Goal: Book appointment/travel/reservation

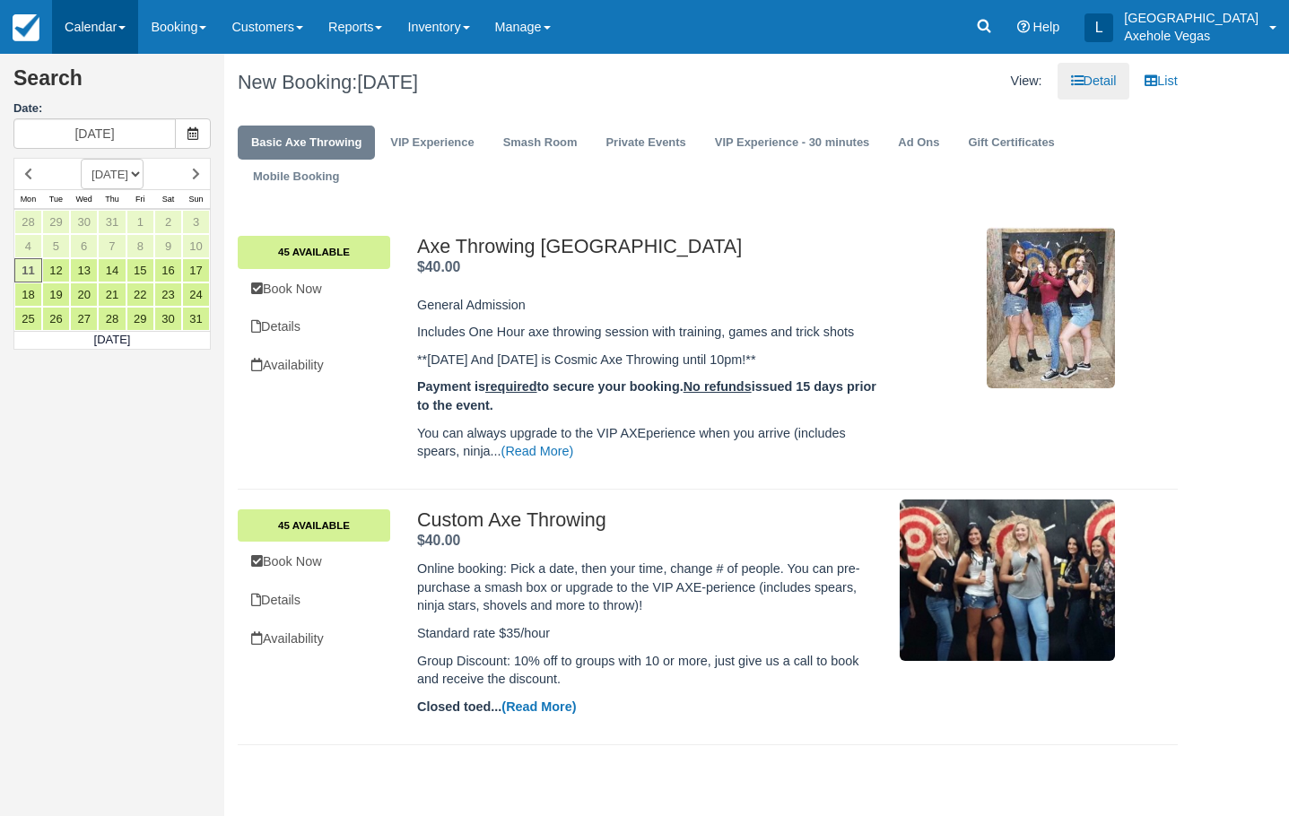
click at [126, 28] on span at bounding box center [121, 28] width 7 height 4
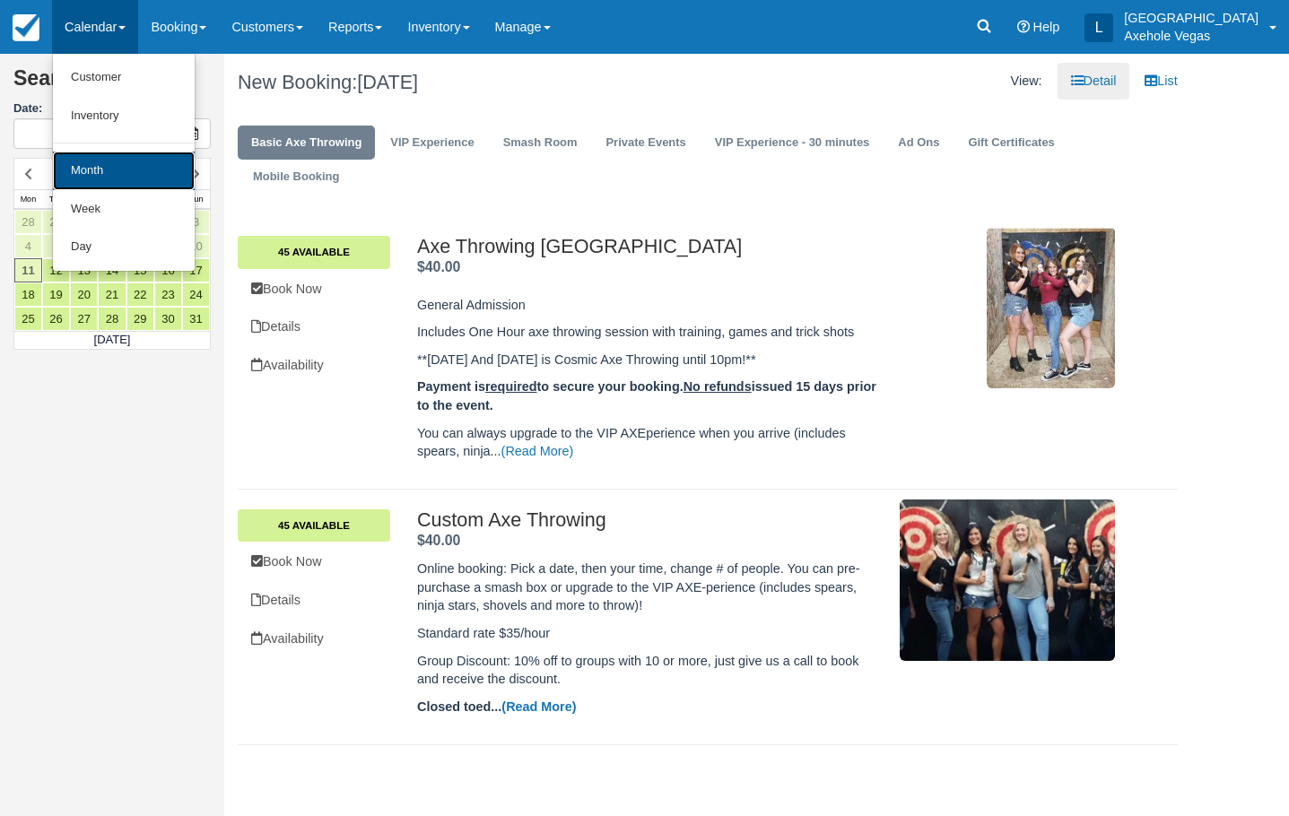
click at [122, 172] on link "Month" at bounding box center [124, 171] width 142 height 39
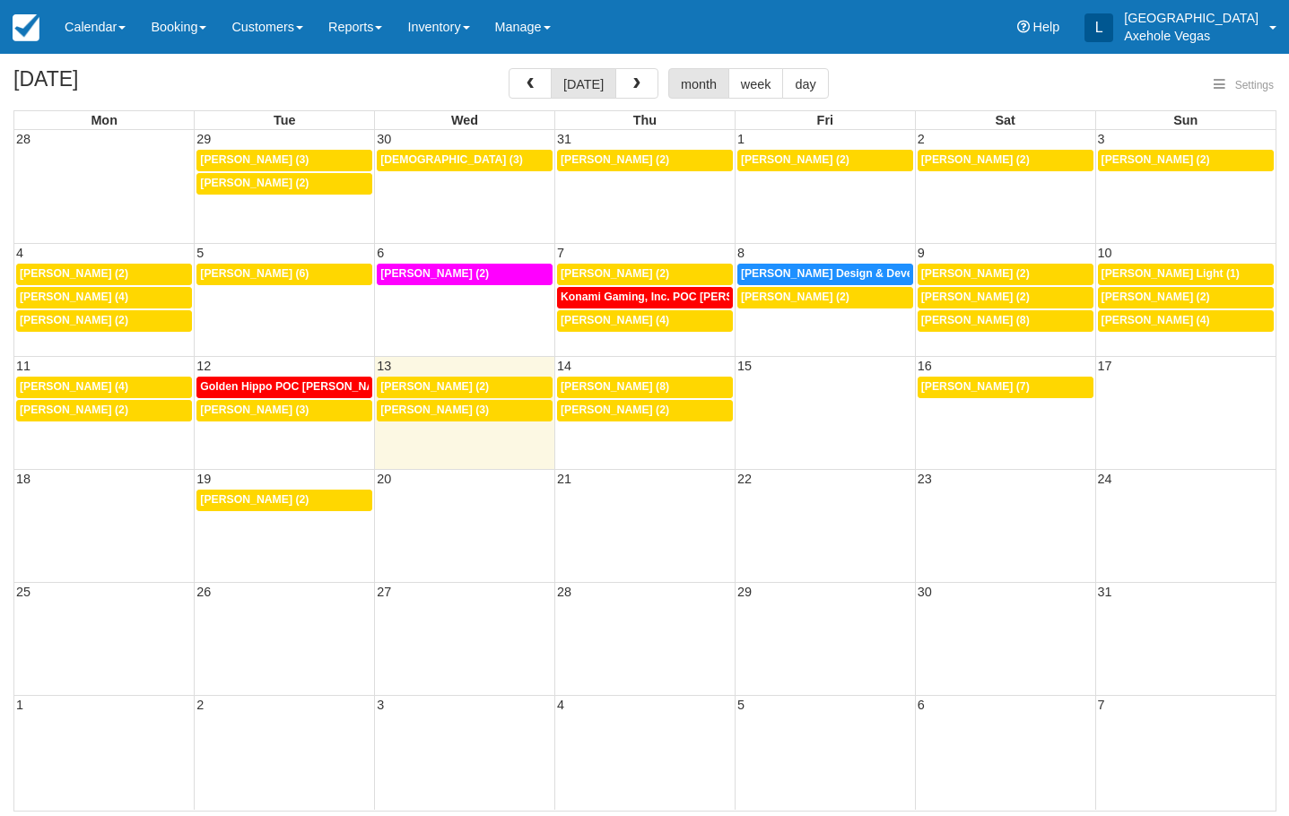
select select
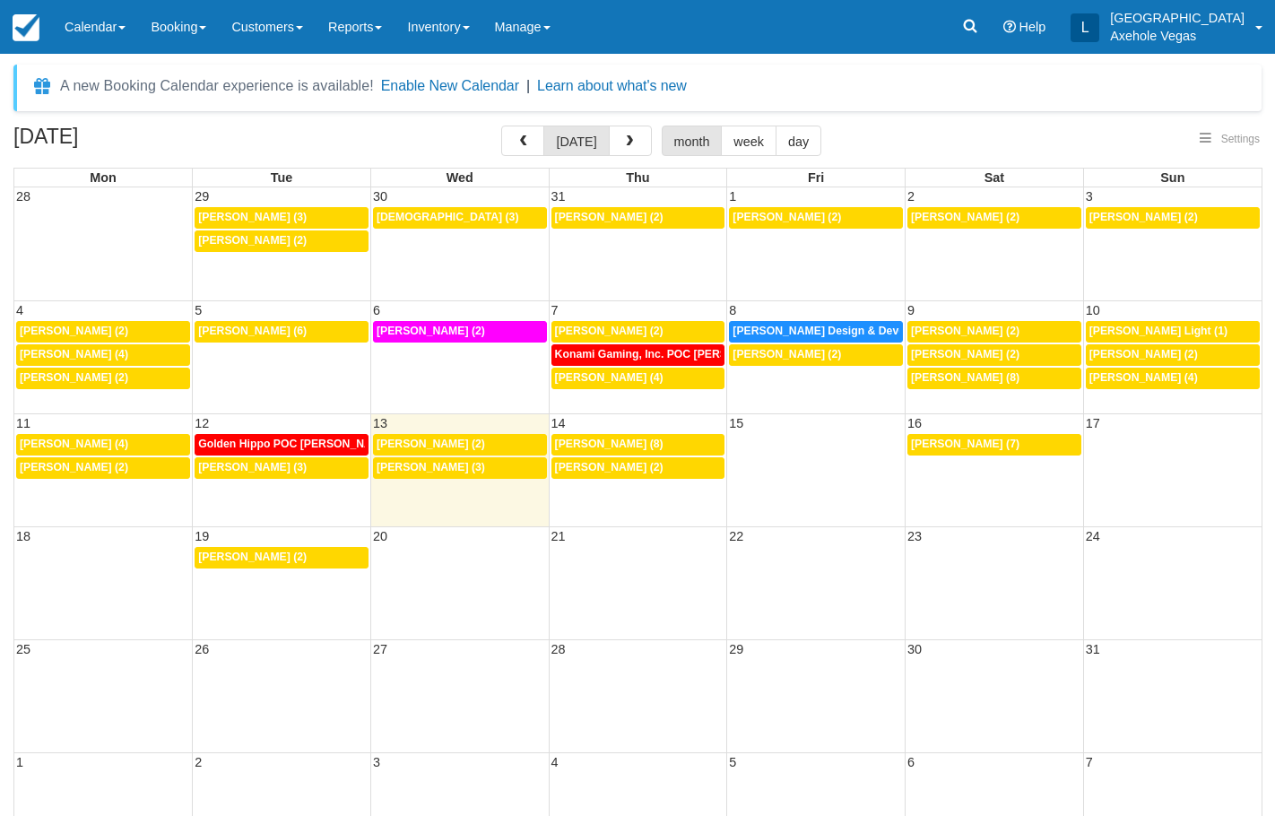
select select
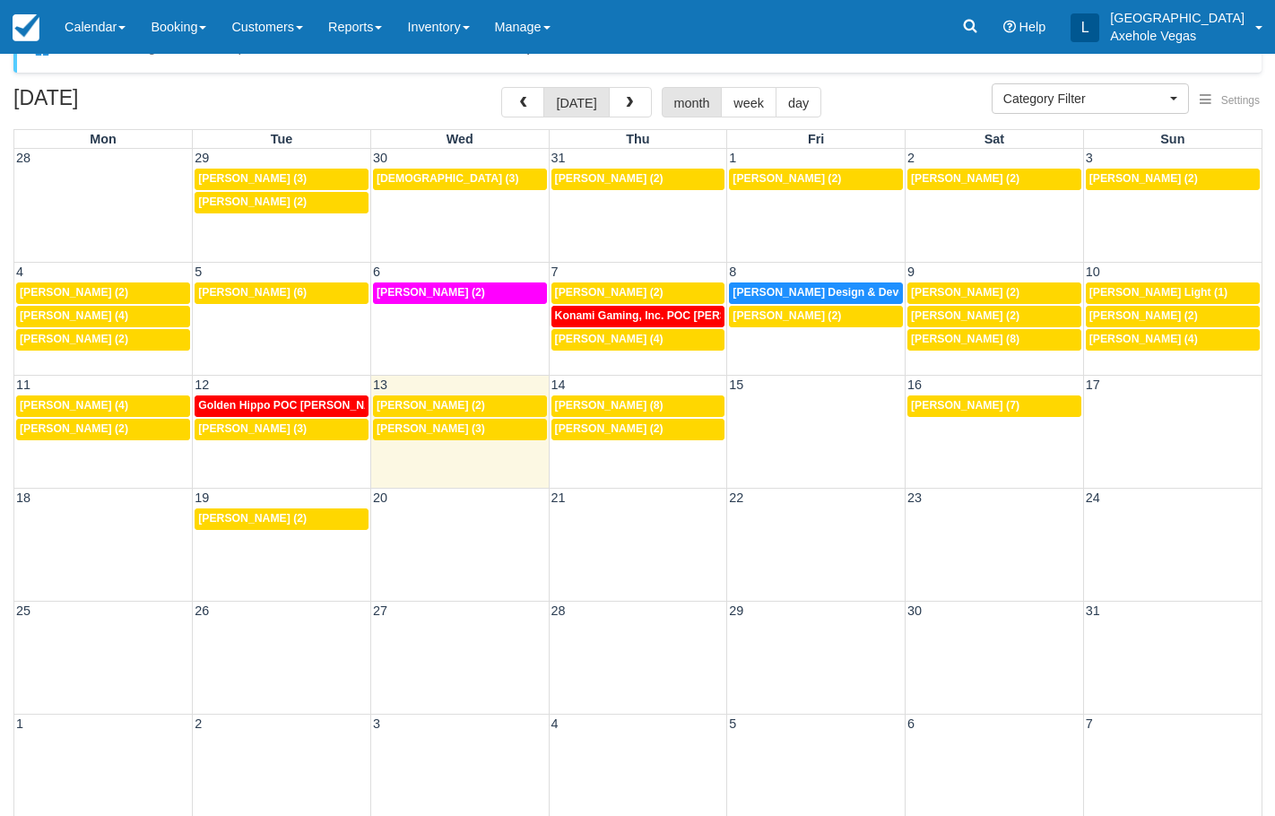
scroll to position [57, 0]
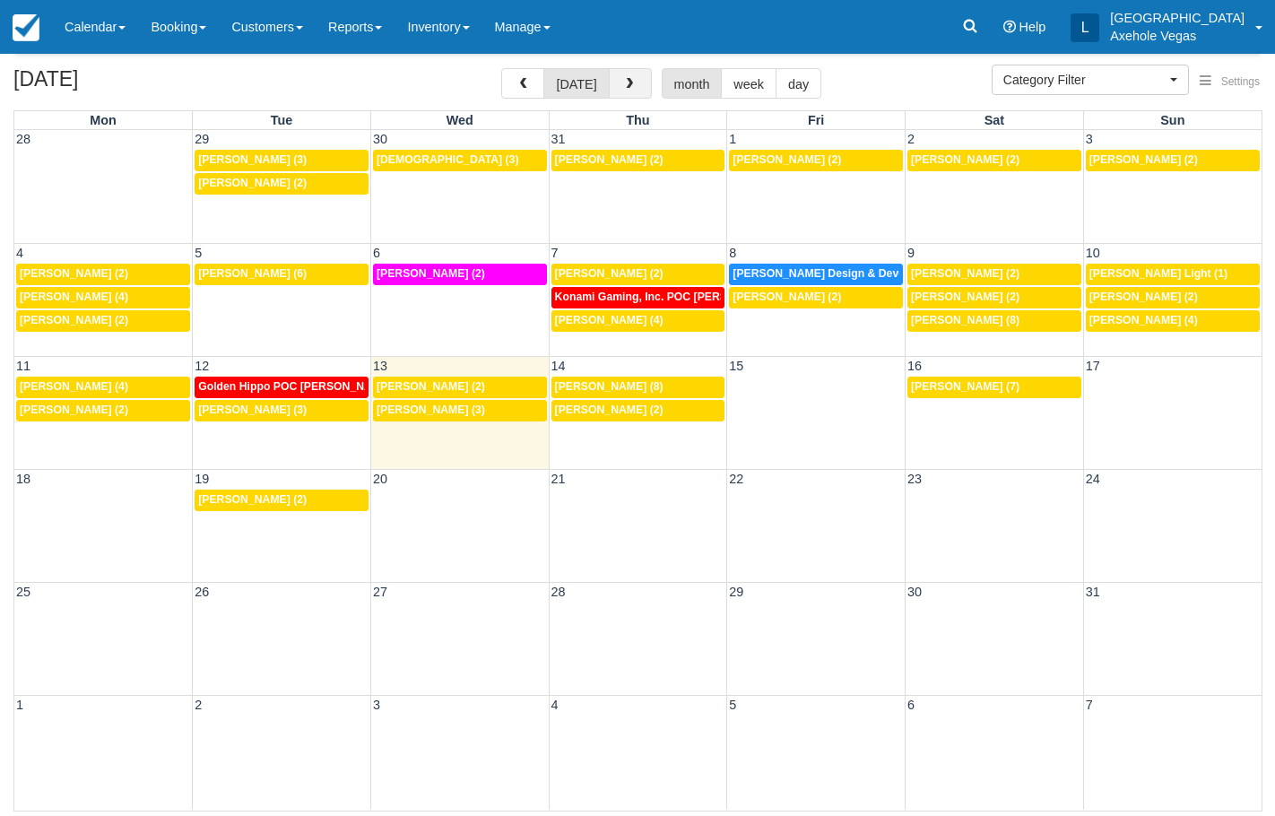
click at [633, 84] on button "button" at bounding box center [630, 83] width 43 height 30
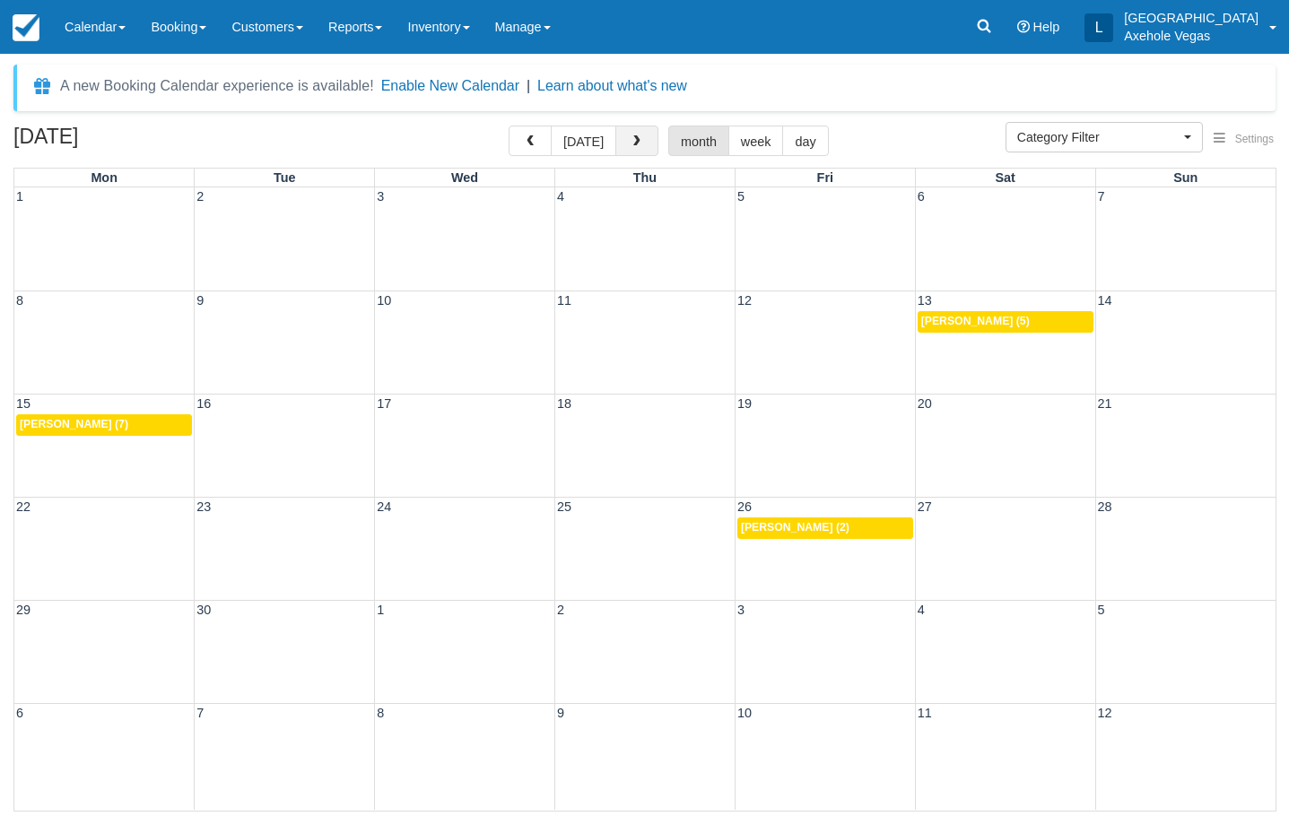
click at [634, 140] on span "button" at bounding box center [637, 141] width 13 height 13
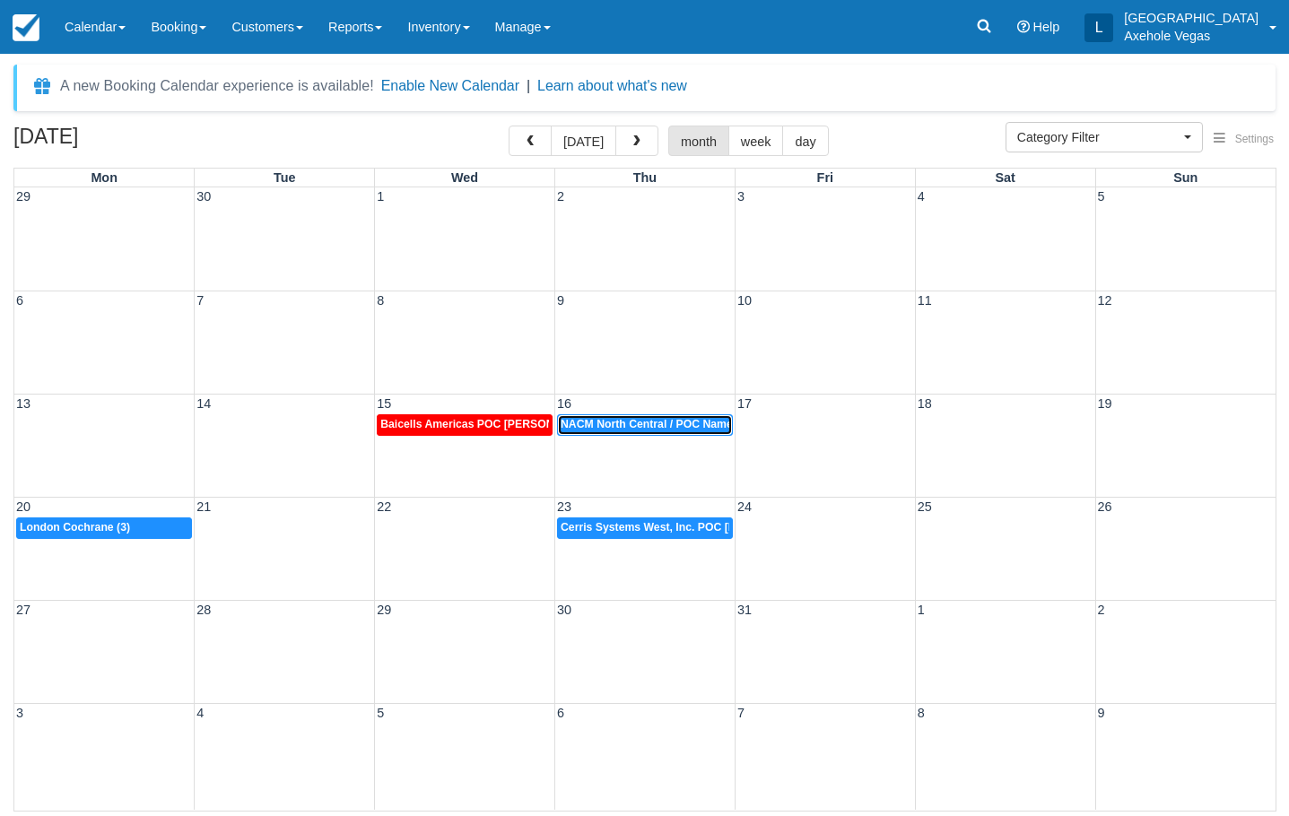
click at [668, 419] on span "NACM North Central / POC Name Morgan Lenz (11)" at bounding box center [706, 424] width 290 height 13
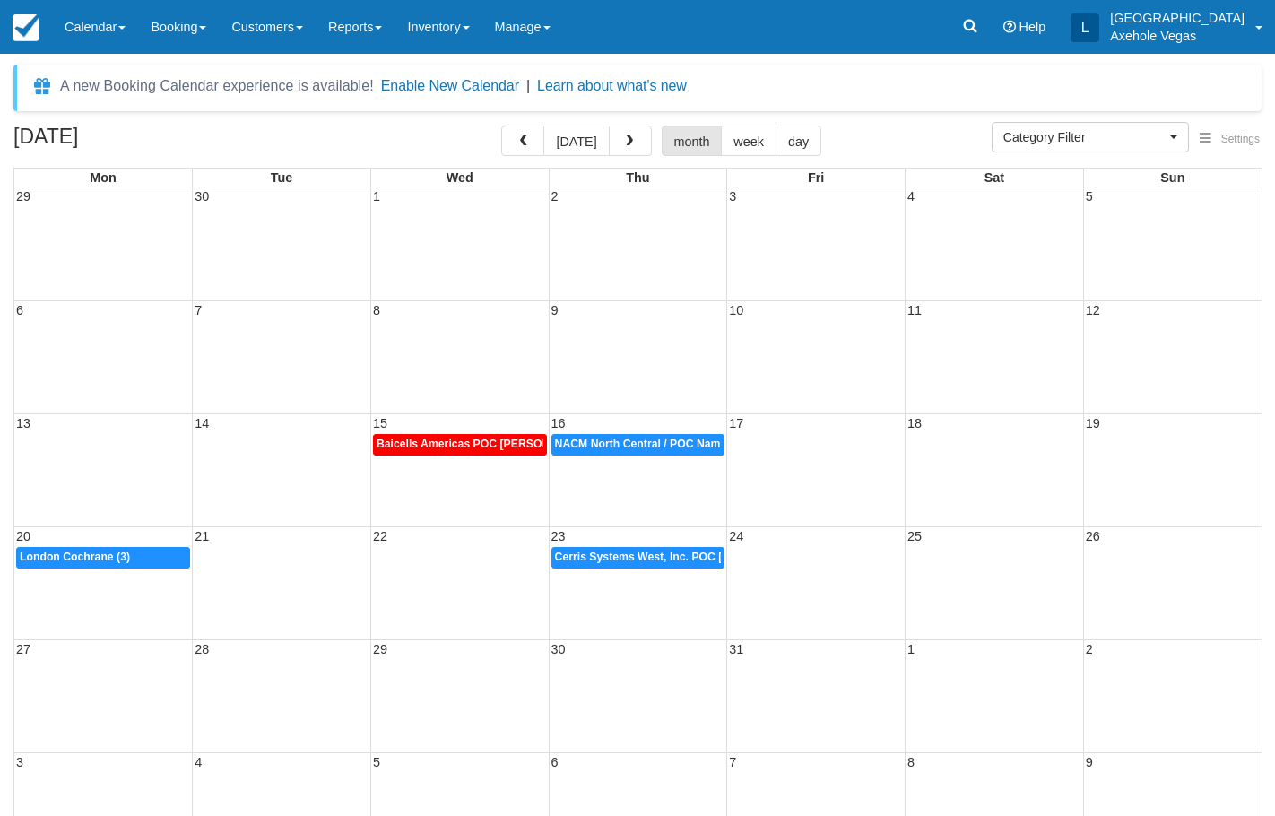
select select
click at [675, 446] on span "NACM North Central / POC Name Morgan Lenz (11)" at bounding box center [700, 444] width 290 height 13
select select
click at [616, 137] on button "button" at bounding box center [630, 141] width 43 height 30
